Goal: Information Seeking & Learning: Check status

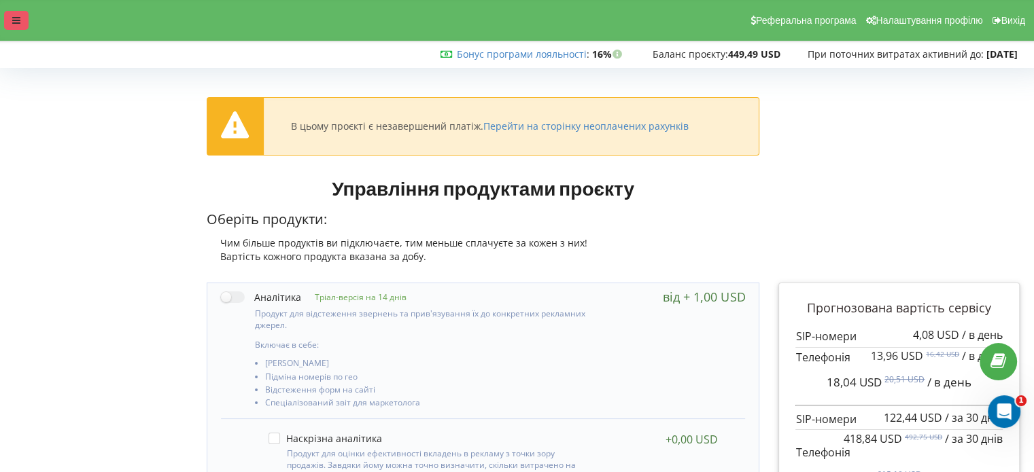
click at [6, 17] on div at bounding box center [16, 20] width 24 height 19
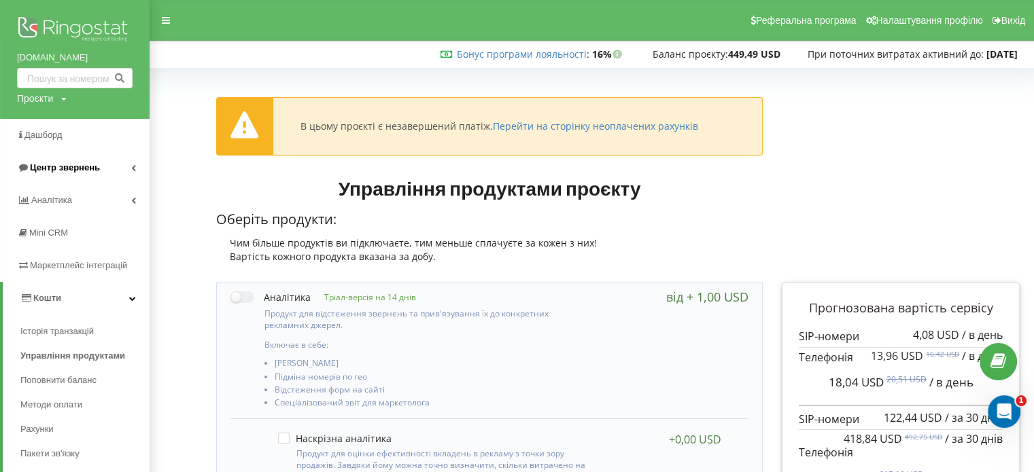
click at [46, 163] on span "Центр звернень" at bounding box center [65, 167] width 70 height 10
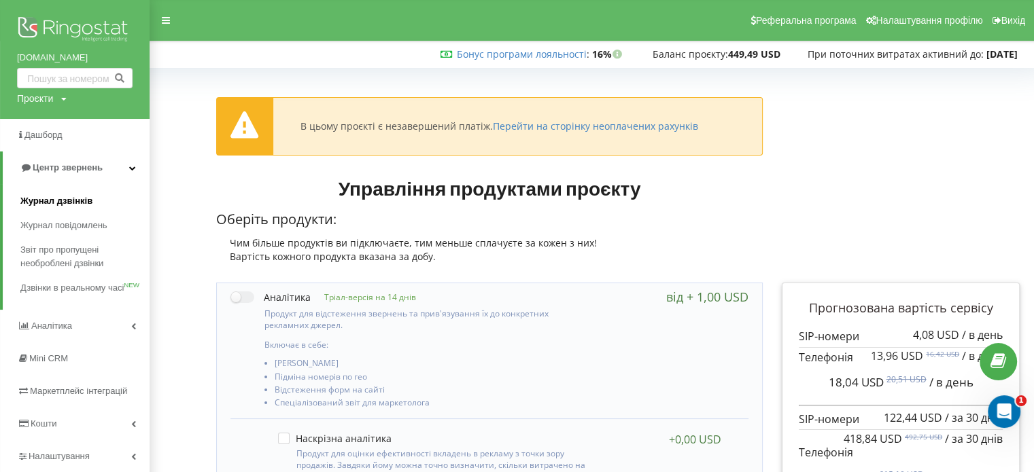
click at [57, 200] on span "Журнал дзвінків" at bounding box center [56, 201] width 72 height 14
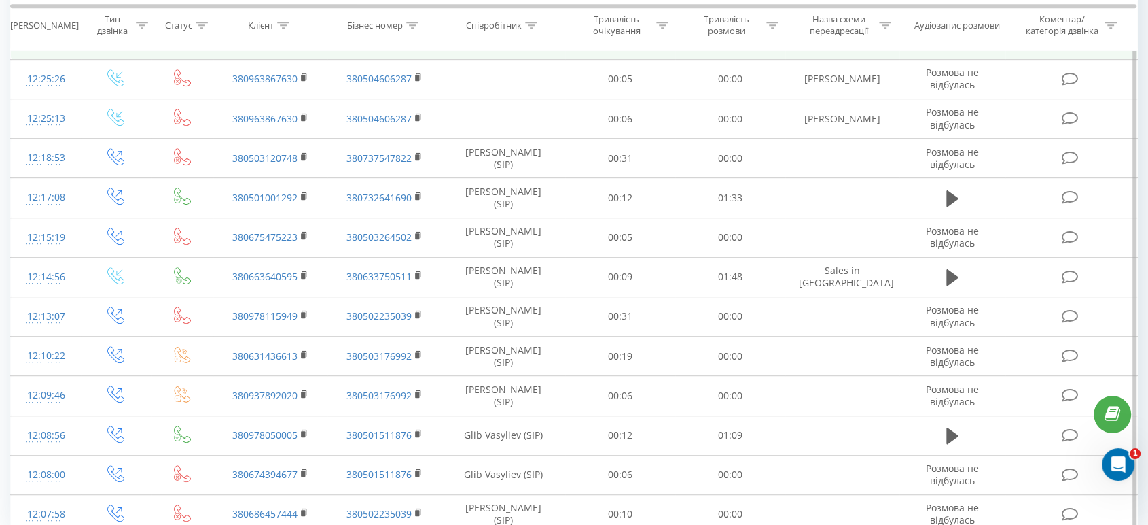
scroll to position [716, 0]
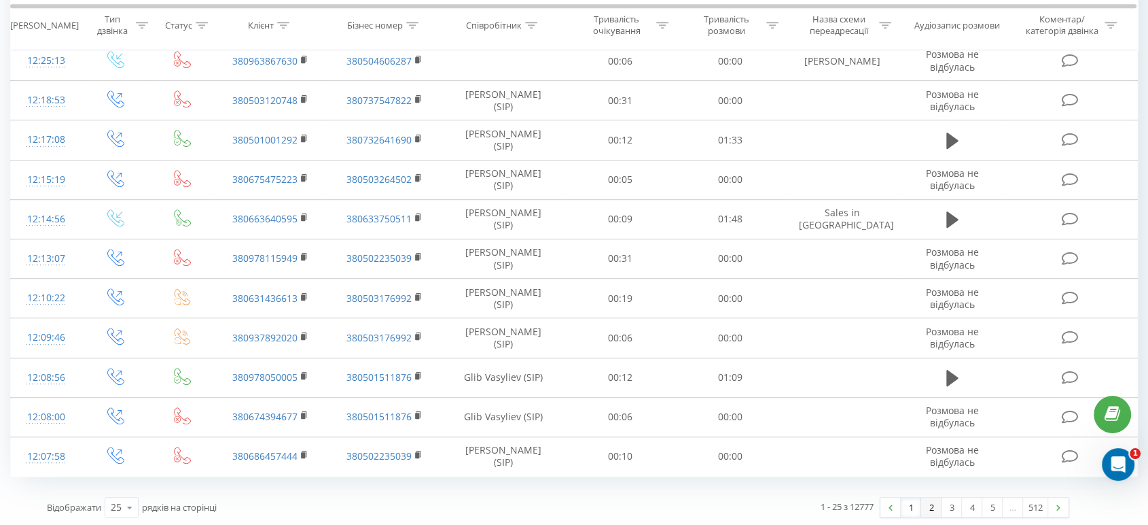
click at [930, 499] on link "2" at bounding box center [932, 506] width 20 height 19
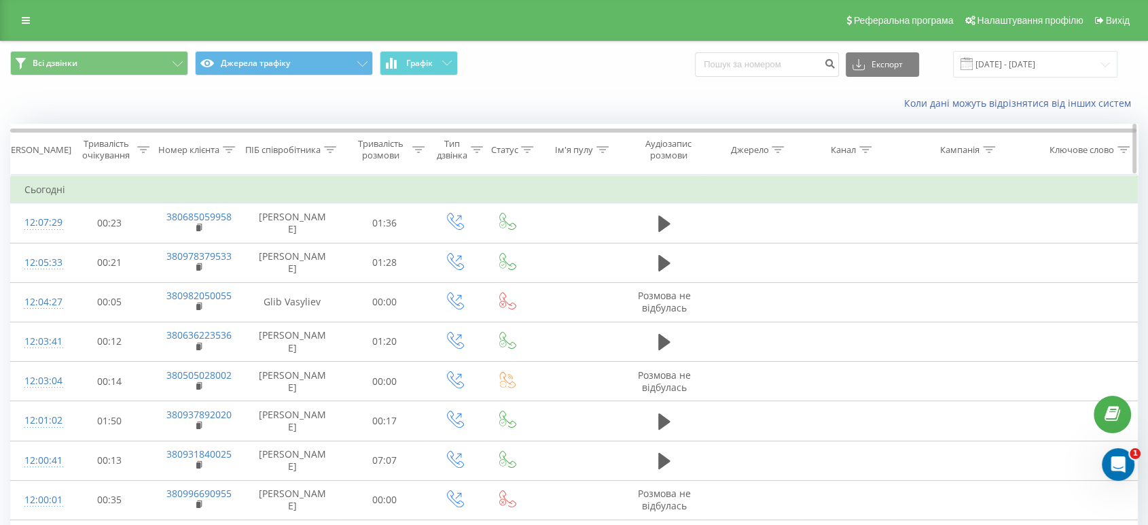
click at [865, 148] on icon at bounding box center [866, 149] width 12 height 7
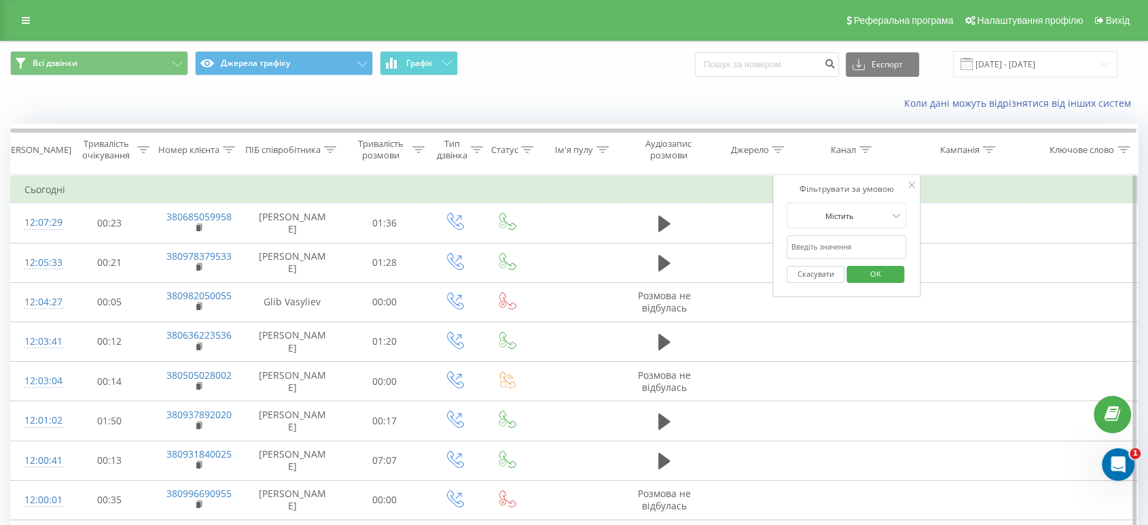
click at [837, 248] on input "text" at bounding box center [848, 247] width 120 height 24
type input "Support"
click at [873, 273] on span "OK" at bounding box center [876, 273] width 38 height 21
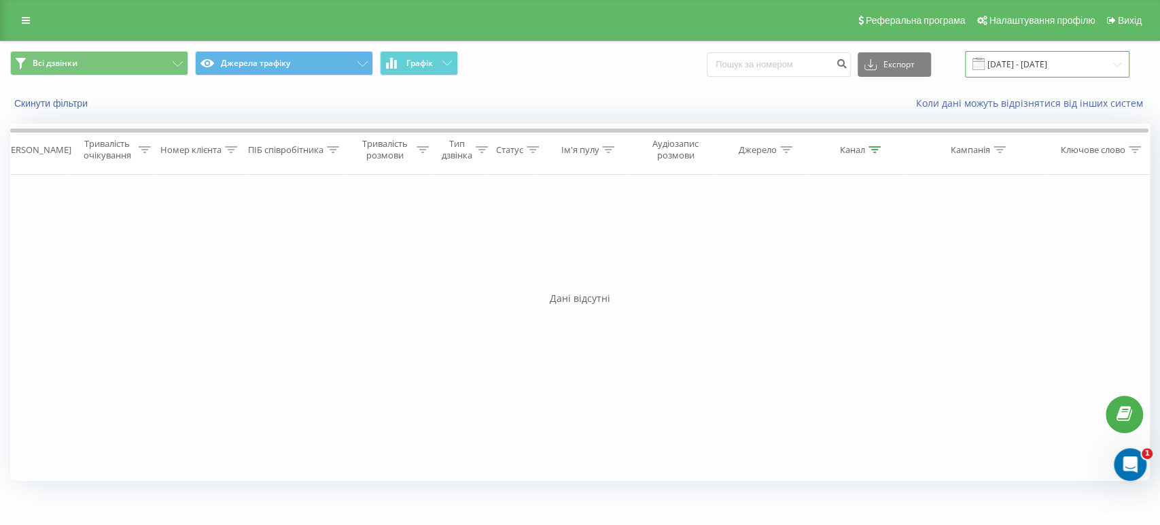
click at [1030, 60] on input "[DATE] - [DATE]" at bounding box center [1047, 64] width 164 height 27
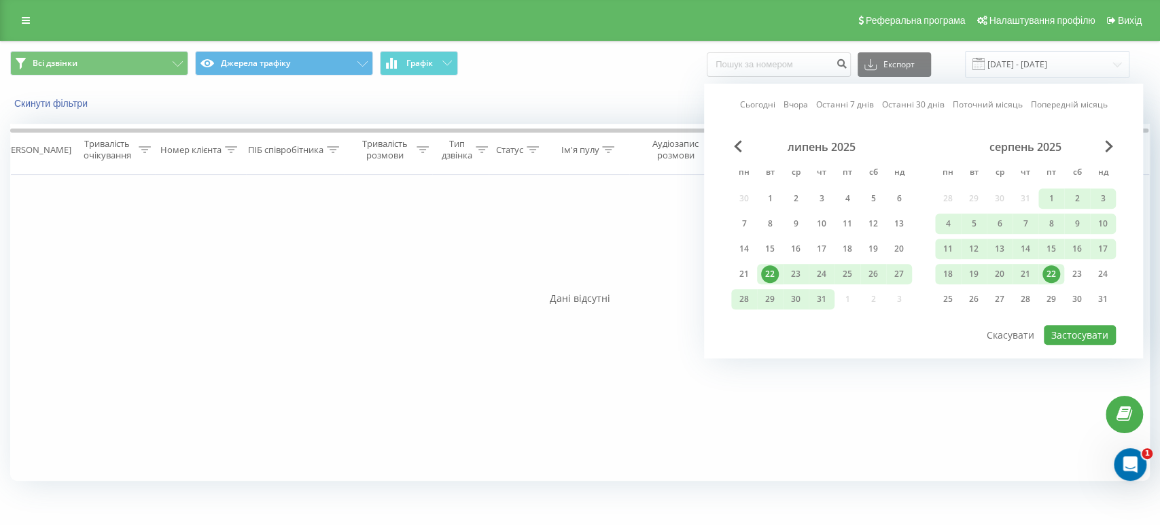
click at [1055, 272] on div "22" at bounding box center [1051, 274] width 18 height 18
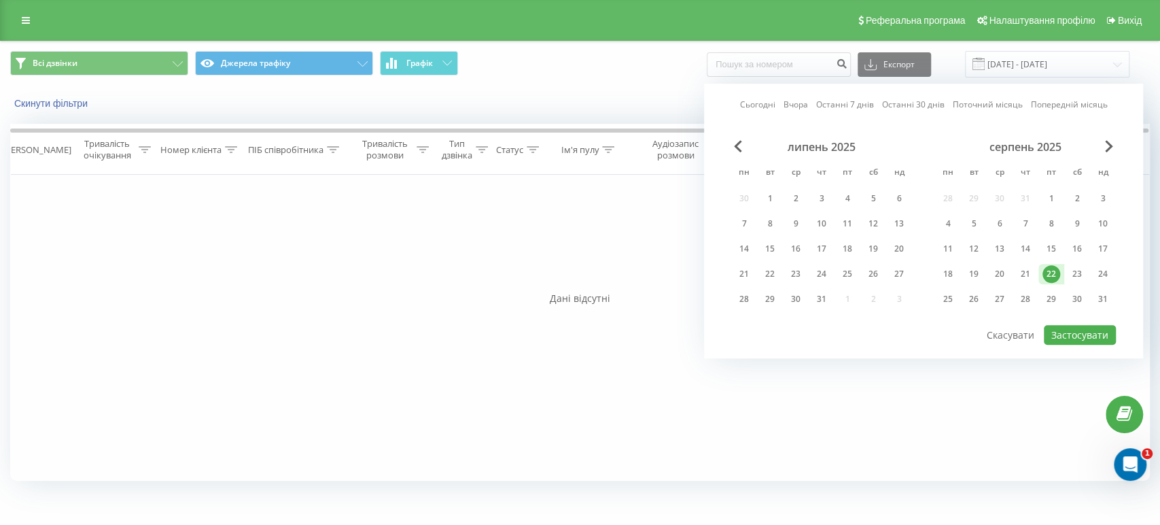
click at [1055, 272] on div "22" at bounding box center [1051, 274] width 18 height 18
click at [1066, 328] on button "Застосувати" at bounding box center [1080, 335] width 72 height 20
type input "[DATE] - [DATE]"
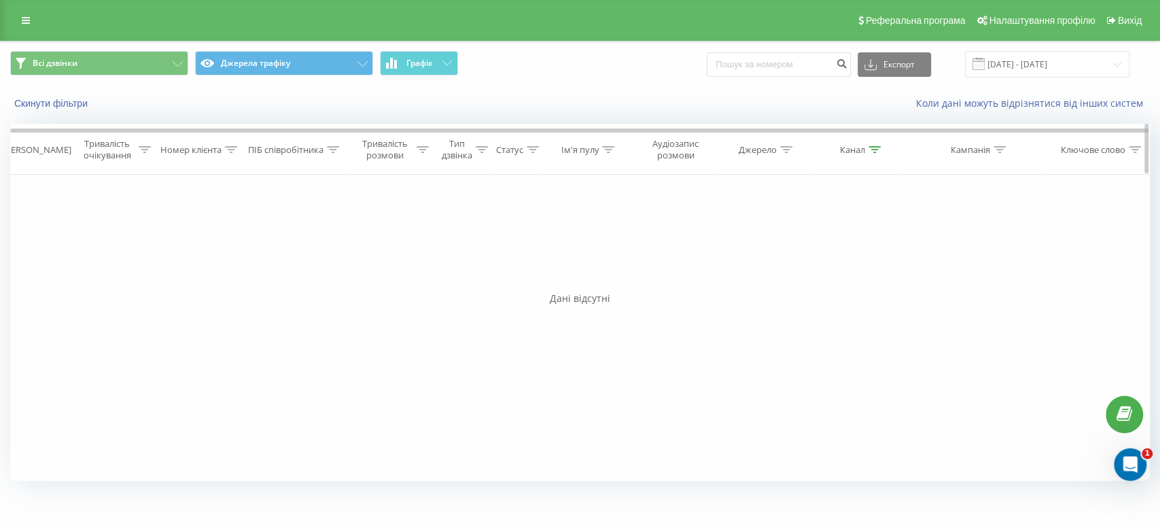
click at [870, 154] on div at bounding box center [874, 150] width 12 height 12
